Goal: Check status

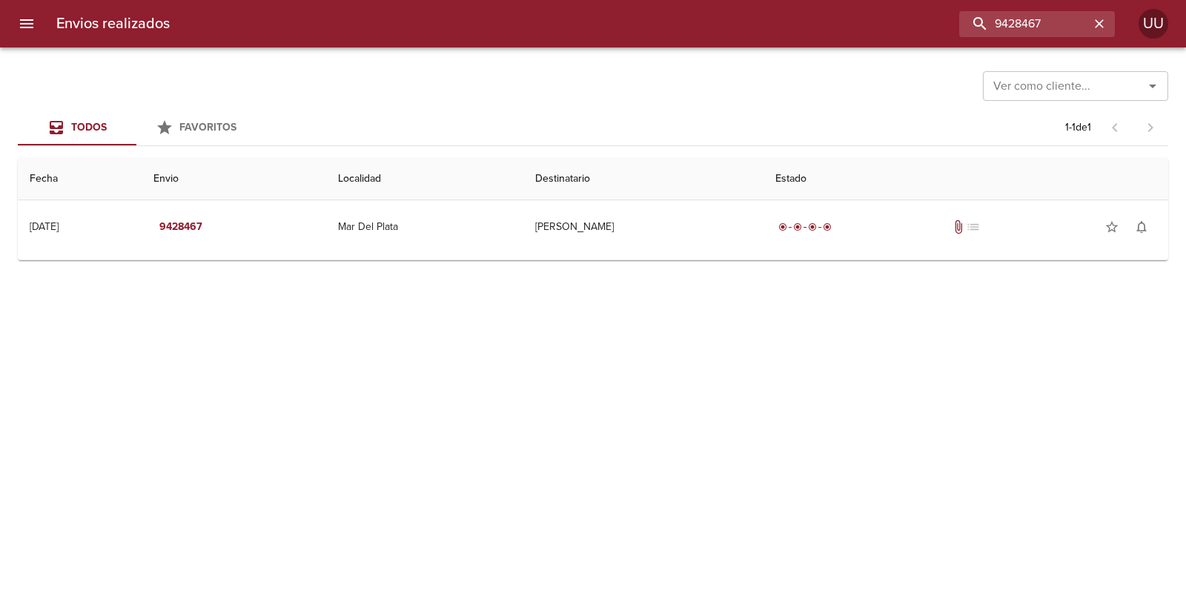
click at [509, 345] on div "Ver como cliente... Ver como cliente... Todos Favoritos 1 - 1 de 1 Fecha Envio …" at bounding box center [593, 327] width 1186 height 561
drag, startPoint x: 530, startPoint y: 369, endPoint x: 90, endPoint y: 67, distance: 533.9
click at [90, 67] on div "Ver como cliente... Ver como cliente... Todos Favoritos 1 - 1 de 1 Fecha Envio …" at bounding box center [593, 327] width 1186 height 561
click at [90, 67] on div "Ver como cliente... Ver como cliente..." at bounding box center [593, 84] width 1151 height 39
drag, startPoint x: 90, startPoint y: 67, endPoint x: 619, endPoint y: 428, distance: 640.8
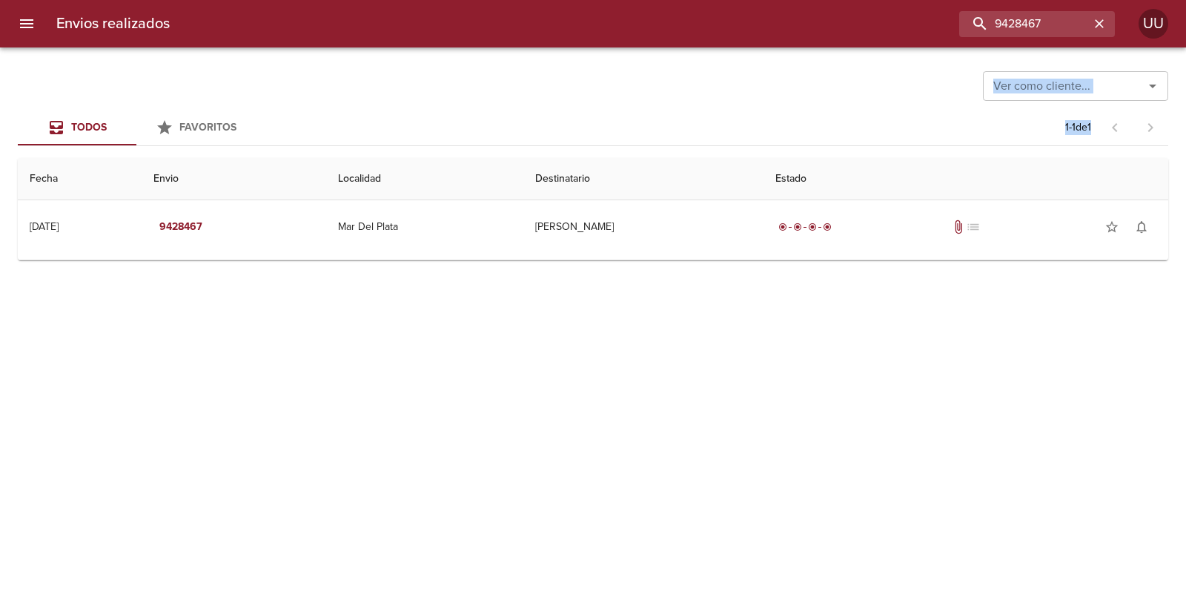
click at [619, 428] on div "Ver como cliente... Ver como cliente... Todos Favoritos 1 - 1 de 1 Fecha Envio …" at bounding box center [593, 327] width 1186 height 561
drag, startPoint x: 660, startPoint y: 431, endPoint x: 5, endPoint y: 54, distance: 755.3
click at [5, 0] on div "Envios realizados 9428467 UU Ver como cliente... Ver como cliente... Todos Favo…" at bounding box center [593, 0] width 1186 height 0
click at [49, 60] on div "Ver como cliente... Ver como cliente... Todos Favoritos 1 - 1 de 1 Fecha Envio …" at bounding box center [593, 327] width 1186 height 561
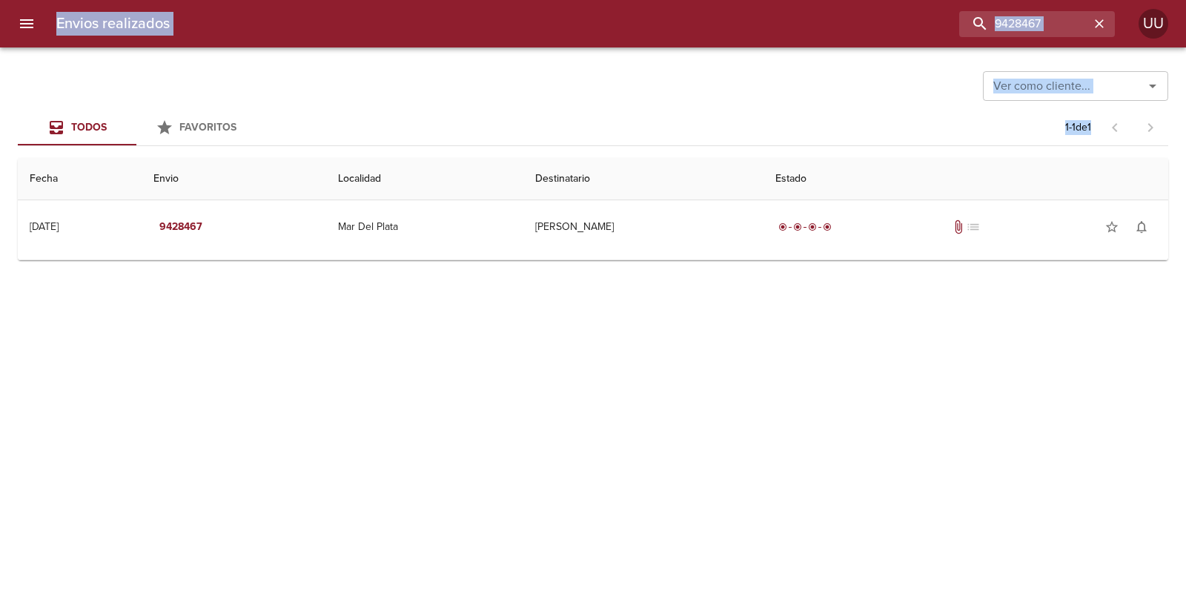
drag, startPoint x: 10, startPoint y: 30, endPoint x: 452, endPoint y: 386, distance: 567.4
click at [452, 0] on div "Envios realizados 9428467 UU Ver como cliente... Ver como cliente... Todos Favo…" at bounding box center [593, 0] width 1186 height 0
drag, startPoint x: 452, startPoint y: 387, endPoint x: 461, endPoint y: 383, distance: 9.6
click at [455, 386] on div "Ver como cliente... Ver como cliente... Todos Favoritos 1 - 1 de 1 Fecha Envio …" at bounding box center [593, 327] width 1186 height 561
click at [115, 86] on div "Ver como cliente... Ver como cliente..." at bounding box center [593, 84] width 1151 height 39
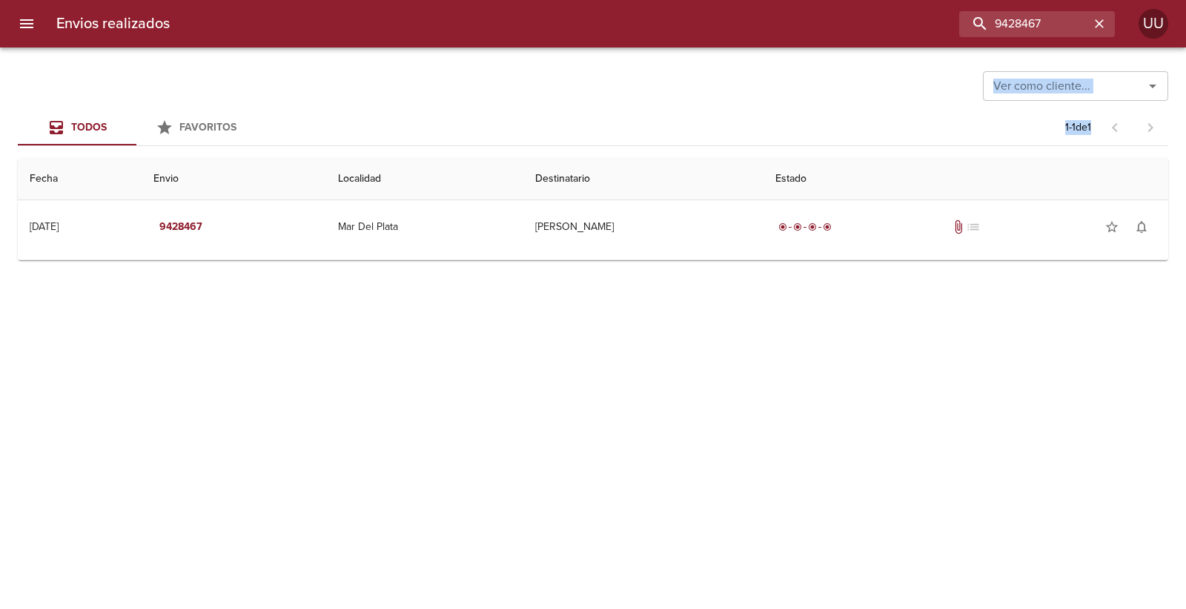
drag, startPoint x: 163, startPoint y: 78, endPoint x: 293, endPoint y: 310, distance: 265.9
click at [293, 310] on div "Ver como cliente... Ver como cliente... Todos Favoritos 1 - 1 de 1 Fecha Envio …" at bounding box center [593, 327] width 1186 height 561
drag, startPoint x: 313, startPoint y: 345, endPoint x: 87, endPoint y: 89, distance: 341.4
click at [87, 89] on div "Ver como cliente... Ver como cliente... Todos Favoritos 1 - 1 de 1 Fecha Envio …" at bounding box center [593, 327] width 1186 height 561
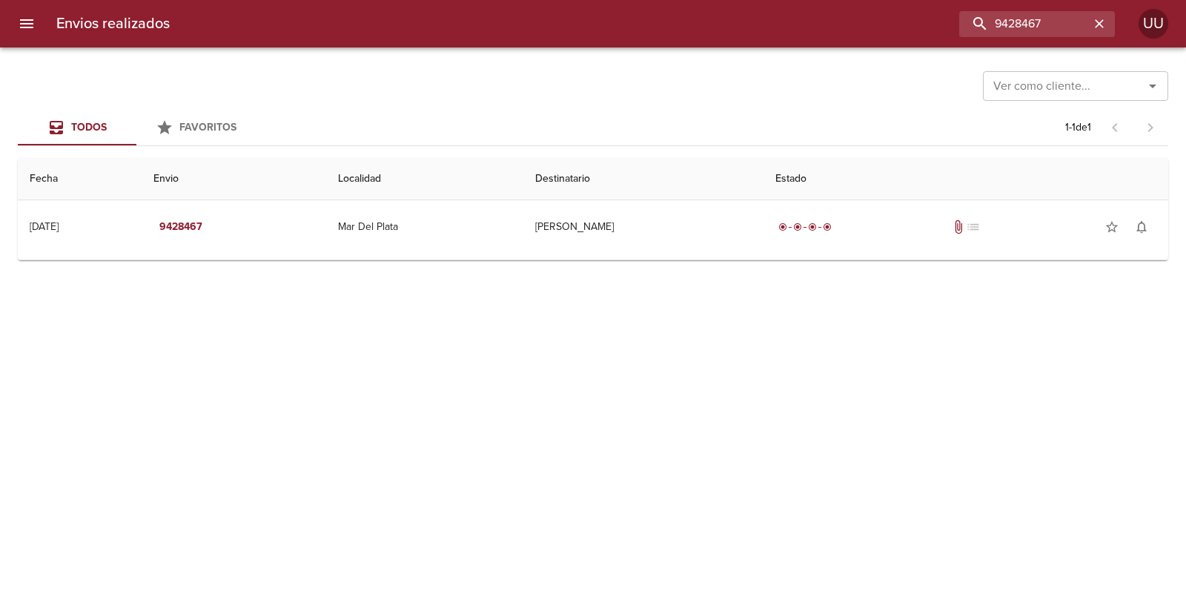
drag, startPoint x: 87, startPoint y: 89, endPoint x: 99, endPoint y: 80, distance: 14.8
click at [87, 87] on div "Ver como cliente... Ver como cliente..." at bounding box center [593, 84] width 1151 height 39
drag, startPoint x: 112, startPoint y: 72, endPoint x: 125, endPoint y: 56, distance: 20.6
click at [125, 56] on div "Ver como cliente... Ver como cliente... Todos Favoritos 1 - 1 de 1 Fecha Envio …" at bounding box center [593, 327] width 1186 height 561
